Goal: Register for event/course

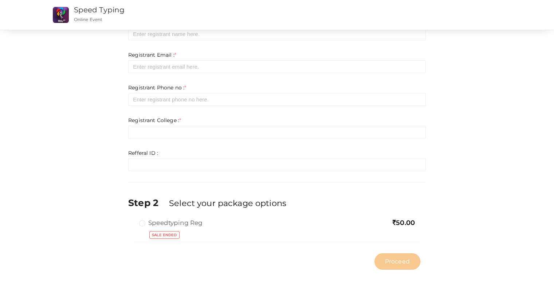
scroll to position [48, 0]
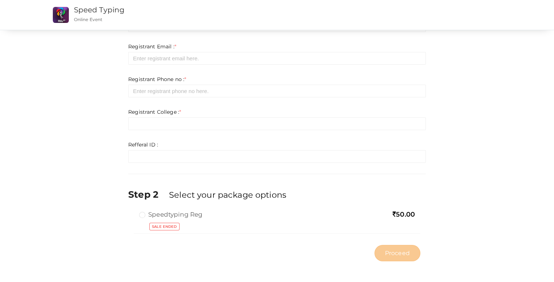
click at [501, 144] on div "Step 1 Enter registration Details Registrant Name : * Required. Invalid email I…" at bounding box center [276, 126] width 473 height 277
click at [141, 215] on label "Speedtyping Reg" at bounding box center [170, 214] width 63 height 9
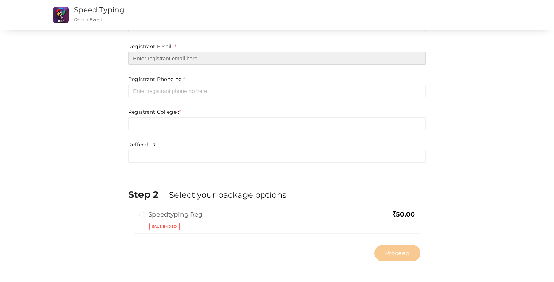
click at [160, 62] on input "email" at bounding box center [276, 58] width 297 height 13
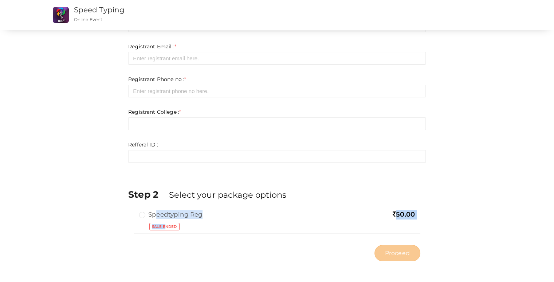
drag, startPoint x: 166, startPoint y: 223, endPoint x: 149, endPoint y: 216, distance: 18.6
type textarea "peedtyping Reg 50.00 SALE E"
click at [154, 216] on div "Speedtyping Reg 50.00 Sale Ended" at bounding box center [277, 222] width 286 height 24
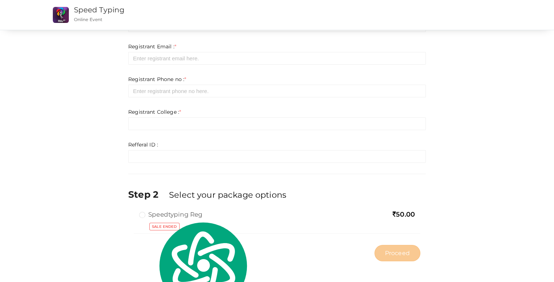
click at [146, 216] on label "Speedtyping Reg" at bounding box center [170, 214] width 63 height 9
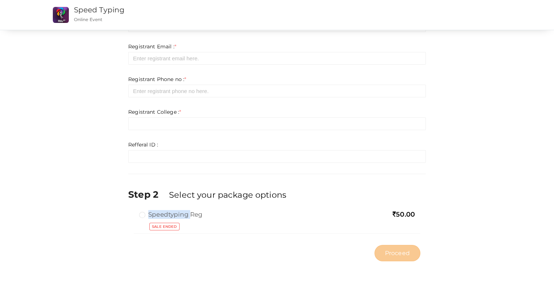
click at [146, 216] on label "Speedtyping Reg" at bounding box center [170, 214] width 63 height 9
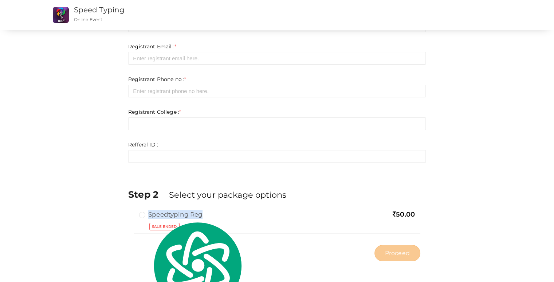
click at [146, 216] on label "Speedtyping Reg" at bounding box center [170, 214] width 63 height 9
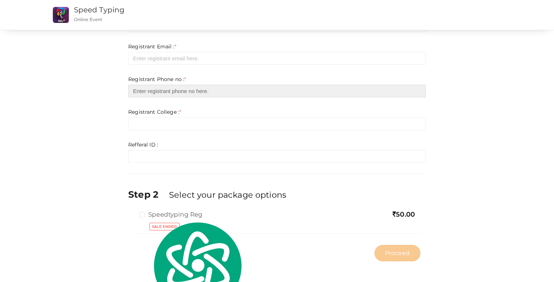
drag, startPoint x: 179, startPoint y: 95, endPoint x: 183, endPoint y: 71, distance: 24.8
click at [179, 94] on input "number" at bounding box center [276, 91] width 297 height 13
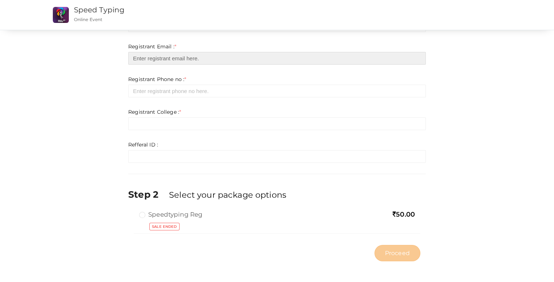
click at [188, 63] on input "email" at bounding box center [276, 58] width 297 height 13
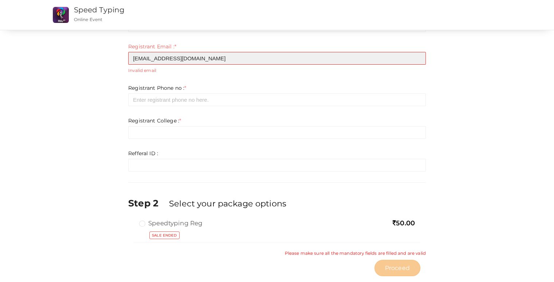
type input "[EMAIL_ADDRESS][DOMAIN_NAME]"
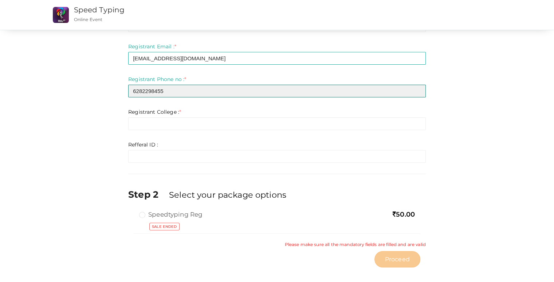
type input "6282298455"
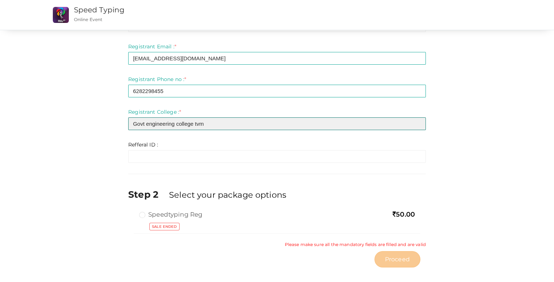
type input "Govt engineering college tvm"
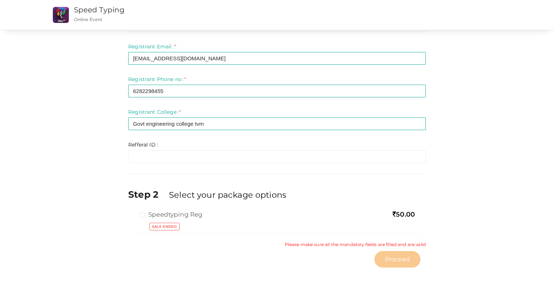
click at [454, 204] on div "Step 1 Enter registration Details Registrant Name : * Required. Invalid email I…" at bounding box center [276, 130] width 473 height 284
drag, startPoint x: 122, startPoint y: 221, endPoint x: 124, endPoint y: 207, distance: 14.1
click at [122, 218] on div "Step 1 Enter registration Details Registrant Name : * Required. Invalid email I…" at bounding box center [276, 130] width 473 height 284
click at [145, 218] on label "Speedtyping Reg" at bounding box center [170, 214] width 63 height 9
click at [144, 216] on label "Speedtyping Reg" at bounding box center [170, 214] width 63 height 9
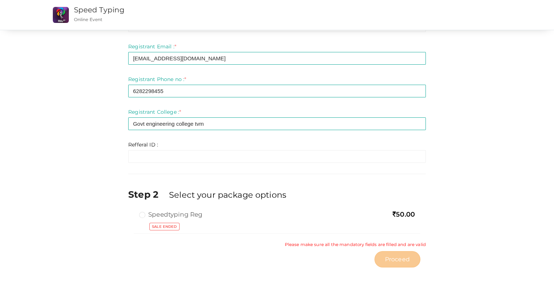
drag, startPoint x: 147, startPoint y: 167, endPoint x: 155, endPoint y: 153, distance: 16.3
click at [147, 167] on div "Step 1 Enter registration Details Registrant Name : * Required. Invalid email I…" at bounding box center [277, 130] width 308 height 284
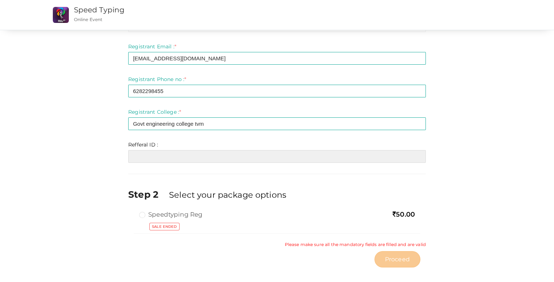
click at [155, 153] on input "text" at bounding box center [276, 156] width 297 height 13
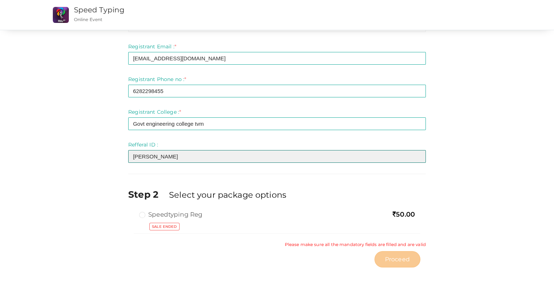
type input "[PERSON_NAME]"
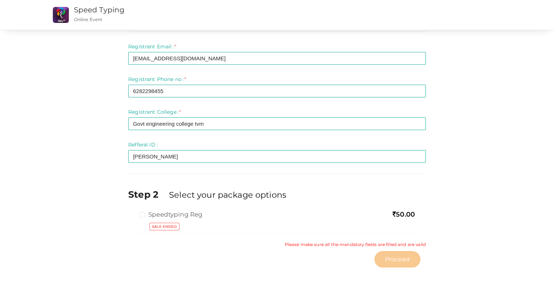
click at [74, 181] on div "Step 1 Enter registration Details Registrant Name : * Required. Invalid email I…" at bounding box center [276, 130] width 473 height 284
click at [143, 217] on label "Speedtyping Reg" at bounding box center [170, 214] width 63 height 9
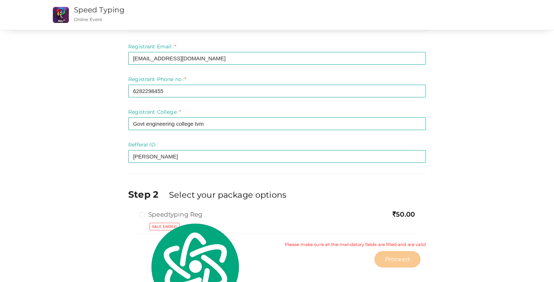
click at [461, 198] on div "Step 1 Enter registration Details Registrant Name : * Required. Invalid email I…" at bounding box center [276, 130] width 473 height 284
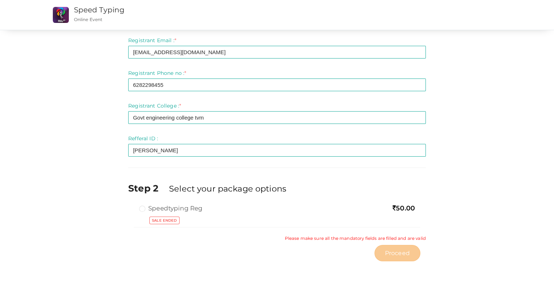
scroll to position [0, 0]
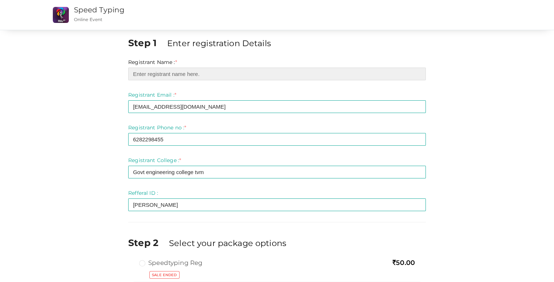
click at [167, 74] on input "text" at bounding box center [276, 74] width 297 height 13
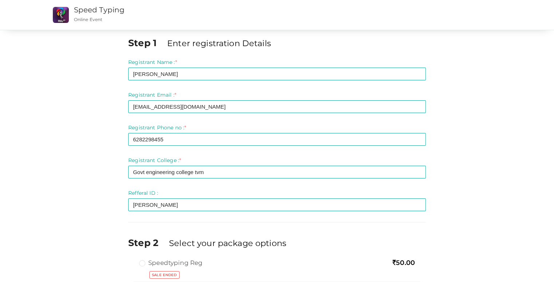
click at [100, 173] on div "Step 1 Enter registration Details Registrant Name : * [PERSON_NAME] Required. I…" at bounding box center [276, 174] width 473 height 277
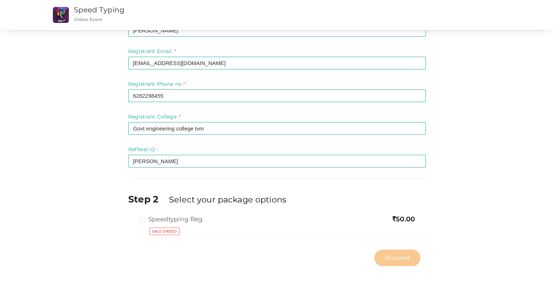
scroll to position [48, 0]
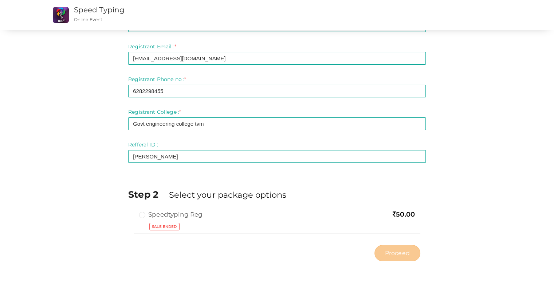
click at [145, 214] on label "Speedtyping Reg" at bounding box center [170, 214] width 63 height 9
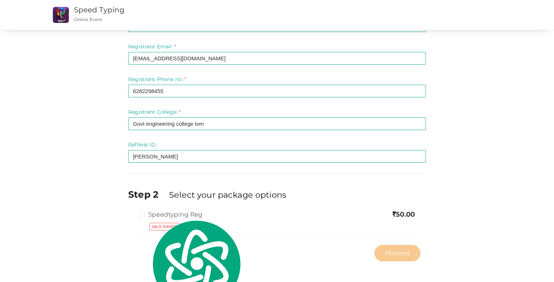
click at [123, 222] on div "Step 1 Enter registration Details Registrant Name : * [PERSON_NAME] Required. I…" at bounding box center [277, 126] width 308 height 277
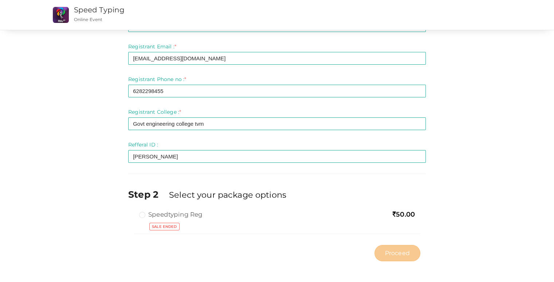
scroll to position [0, 0]
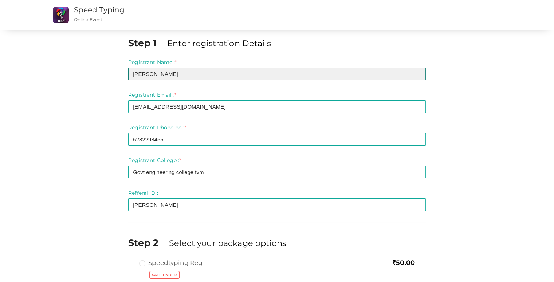
click at [188, 74] on input "[PERSON_NAME]" at bounding box center [276, 74] width 297 height 13
drag, startPoint x: 149, startPoint y: 73, endPoint x: 158, endPoint y: 74, distance: 9.2
click at [158, 74] on input "[PERSON_NAME]" at bounding box center [276, 74] width 297 height 13
click at [164, 75] on input "[PERSON_NAME]" at bounding box center [276, 74] width 297 height 13
type input "[PERSON_NAME]"
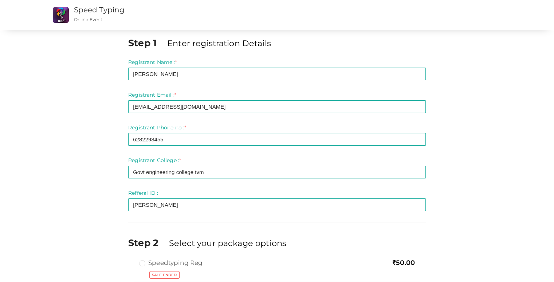
click at [528, 130] on div "Step 1 Enter registration Details Registrant Name : * [GEOGRAPHIC_DATA] Require…" at bounding box center [277, 166] width 554 height 332
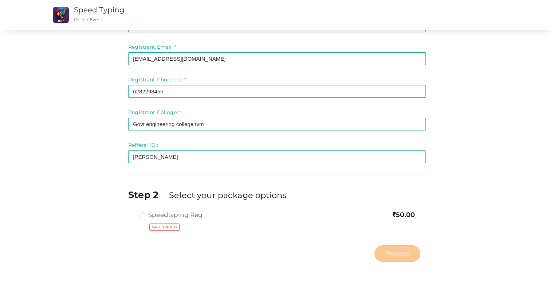
scroll to position [48, 0]
click at [182, 225] on div "Sale Ended" at bounding box center [163, 227] width 44 height 9
drag, startPoint x: 145, startPoint y: 216, endPoint x: 201, endPoint y: 225, distance: 56.7
click at [145, 216] on label "Speedtyping Reg" at bounding box center [170, 214] width 63 height 9
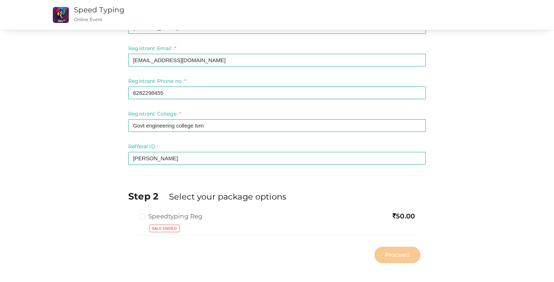
scroll to position [0, 0]
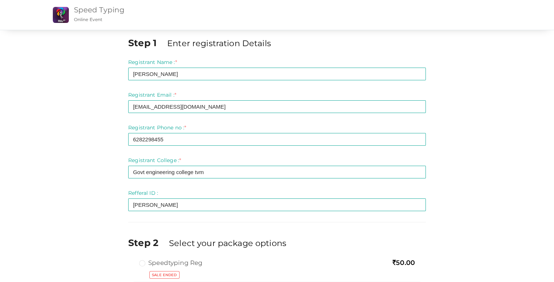
click at [100, 10] on link "Speed Typing" at bounding box center [99, 9] width 51 height 9
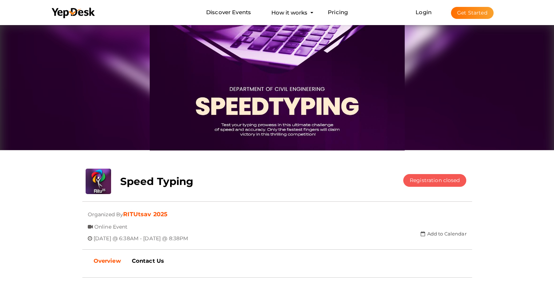
click at [311, 17] on li "Discover Events How it works Powerful Registration / Ticketing Start selling yo…" at bounding box center [277, 12] width 462 height 24
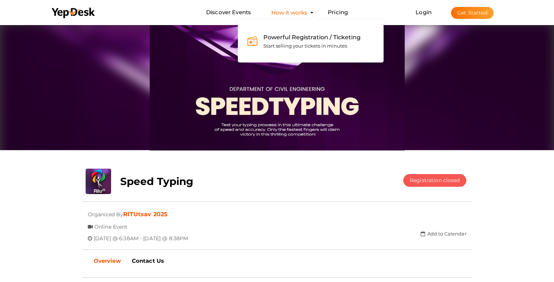
click at [307, 16] on button "How it works Powerful Registration / Ticketing Start selling your tickets in mi…" at bounding box center [289, 12] width 40 height 13
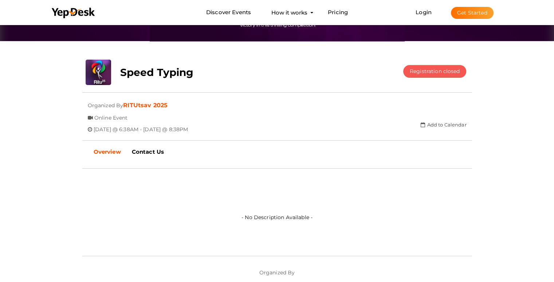
scroll to position [121, 0]
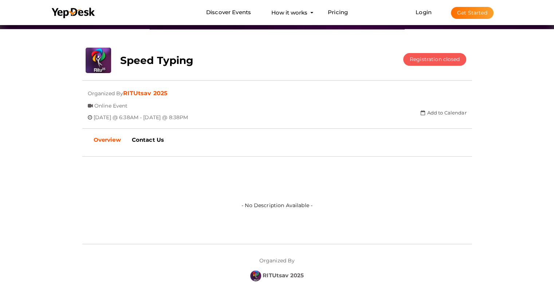
click at [108, 139] on b "Overview" at bounding box center [107, 139] width 27 height 7
click at [114, 135] on link "Overview" at bounding box center [107, 140] width 38 height 18
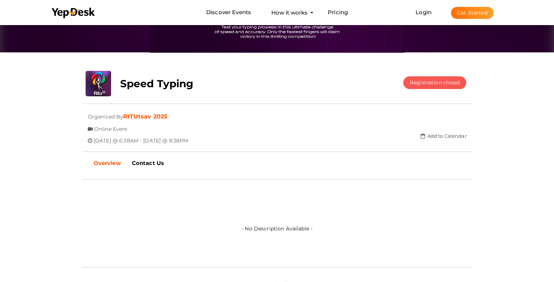
scroll to position [73, 0]
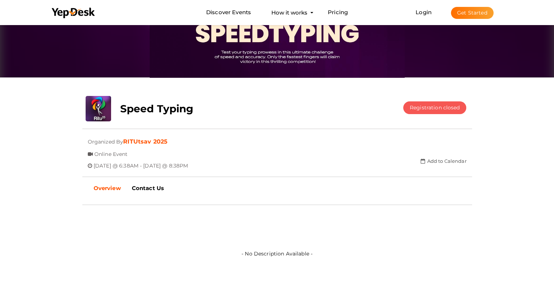
click at [122, 153] on span "Online Event" at bounding box center [110, 152] width 33 height 12
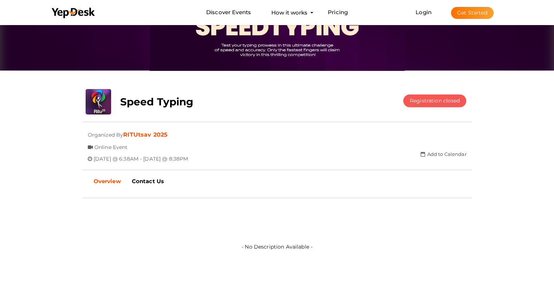
click at [108, 178] on b "Overview" at bounding box center [107, 181] width 27 height 7
click at [425, 106] on button "Registration closed" at bounding box center [434, 101] width 63 height 13
click at [171, 94] on div "Speed Typing" at bounding box center [245, 100] width 260 height 22
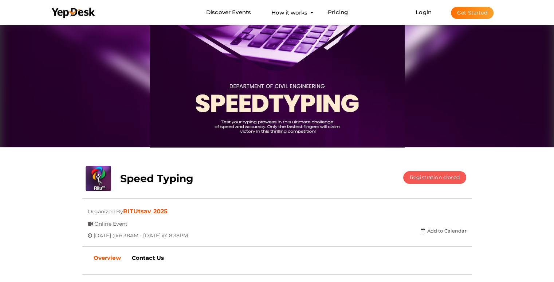
scroll to position [0, 0]
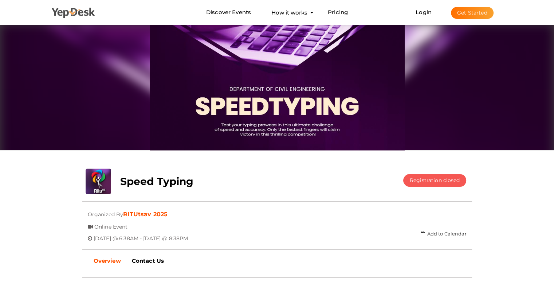
click at [90, 15] on use at bounding box center [73, 13] width 43 height 11
